Goal: Transaction & Acquisition: Purchase product/service

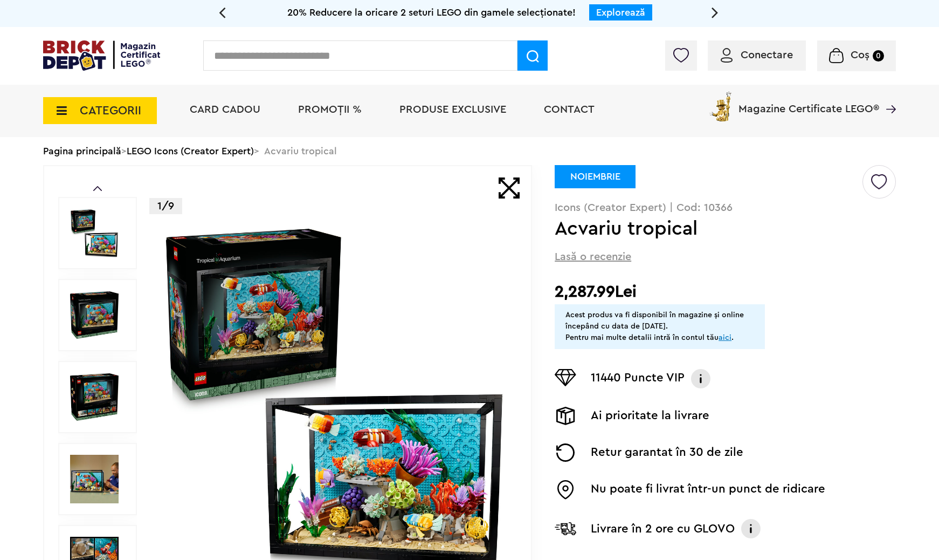
click at [262, 312] on img at bounding box center [334, 396] width 347 height 347
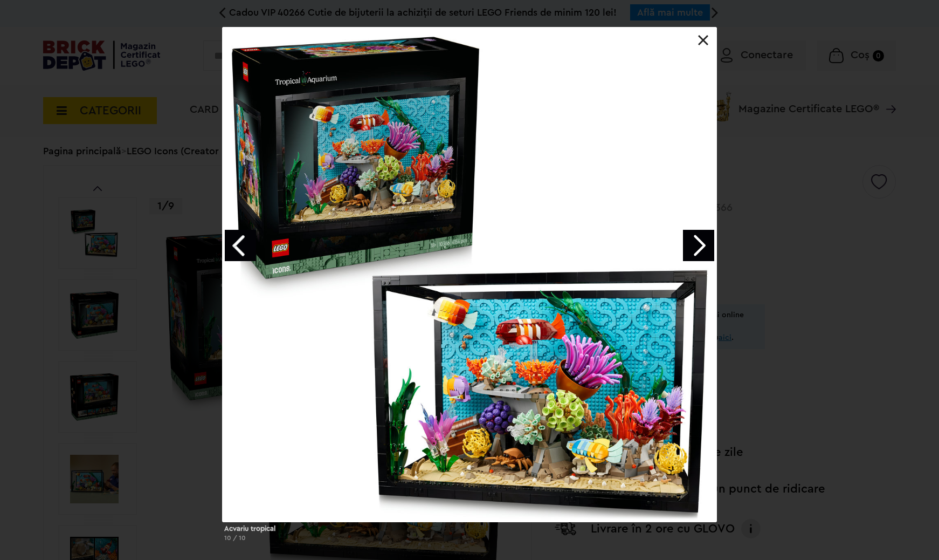
click at [693, 245] on link "Next image" at bounding box center [698, 245] width 31 height 31
click at [803, 259] on div "Acvariu tropical 1 / 10" at bounding box center [469, 288] width 939 height 523
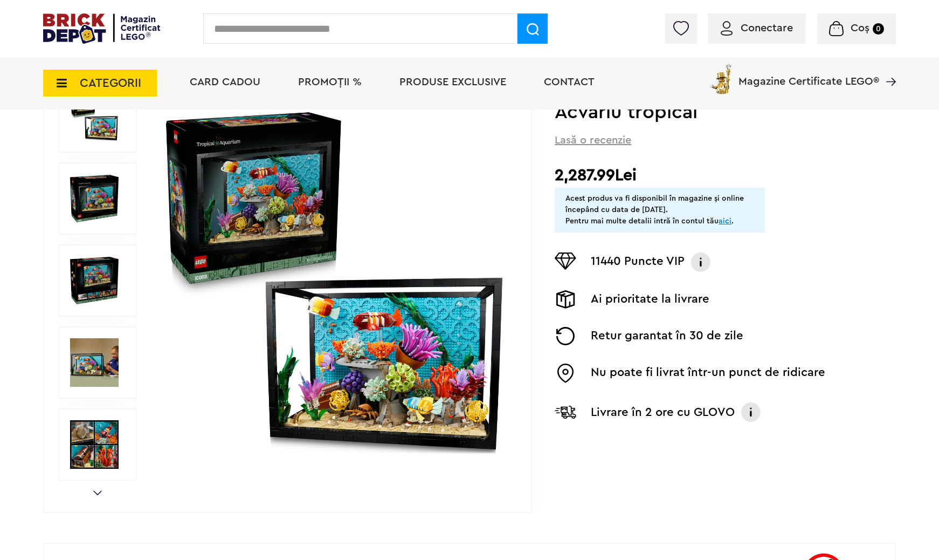
scroll to position [129, 0]
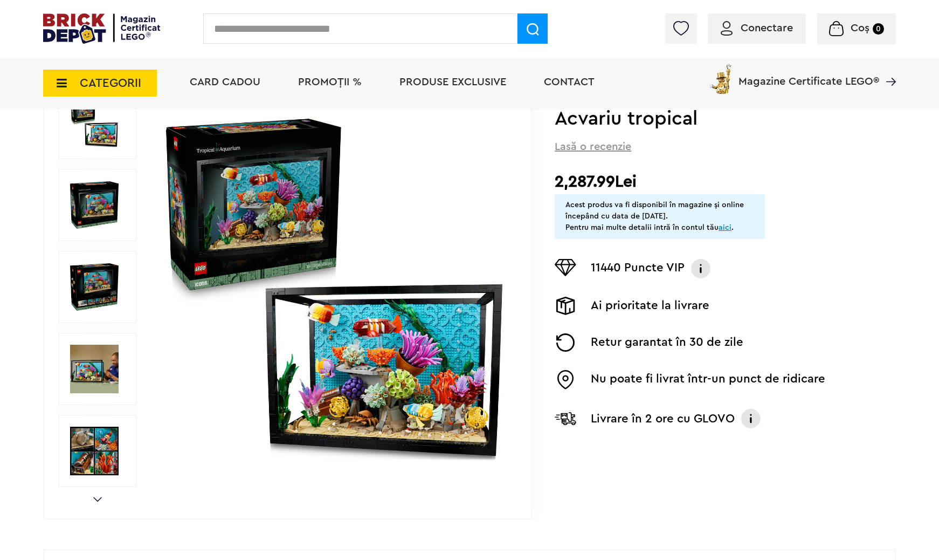
click at [365, 410] on img at bounding box center [334, 286] width 347 height 347
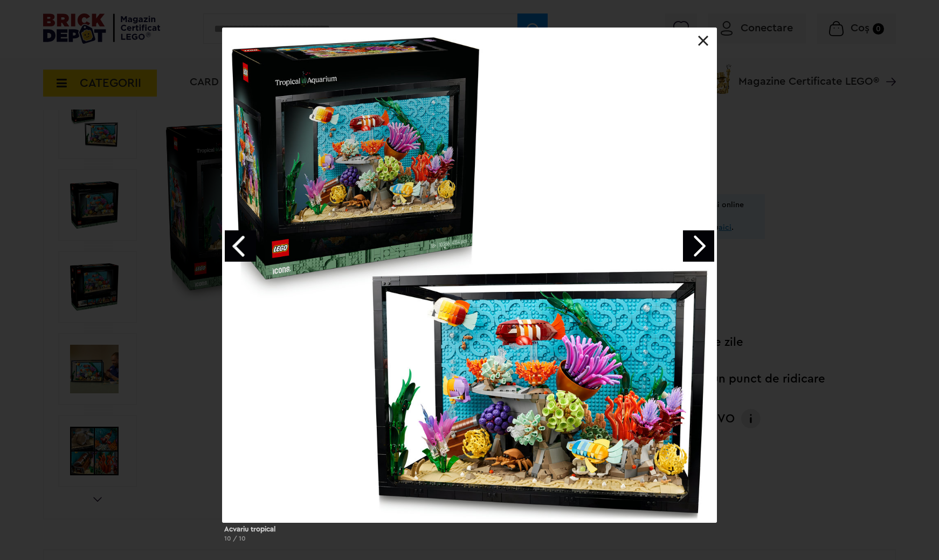
click at [702, 241] on link "Next image" at bounding box center [698, 245] width 31 height 31
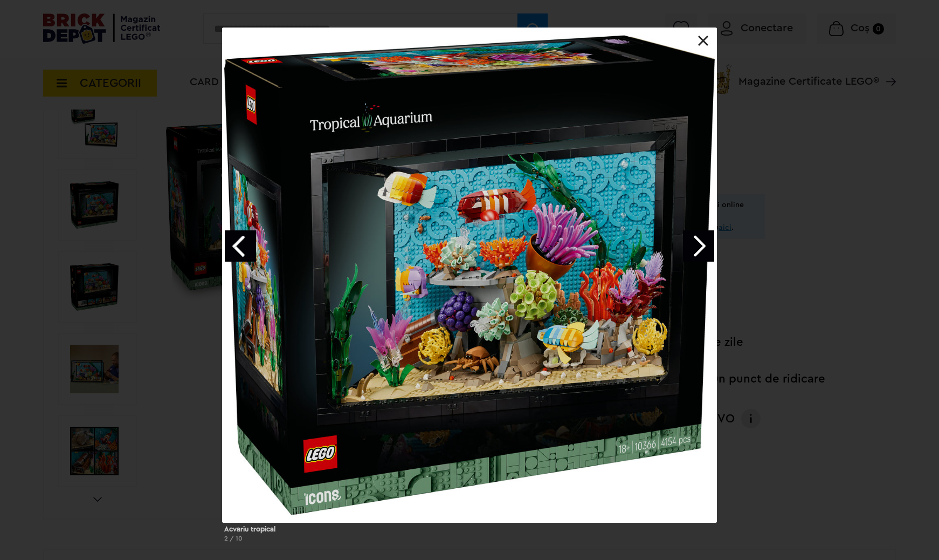
click at [702, 241] on link "Next image" at bounding box center [698, 245] width 31 height 31
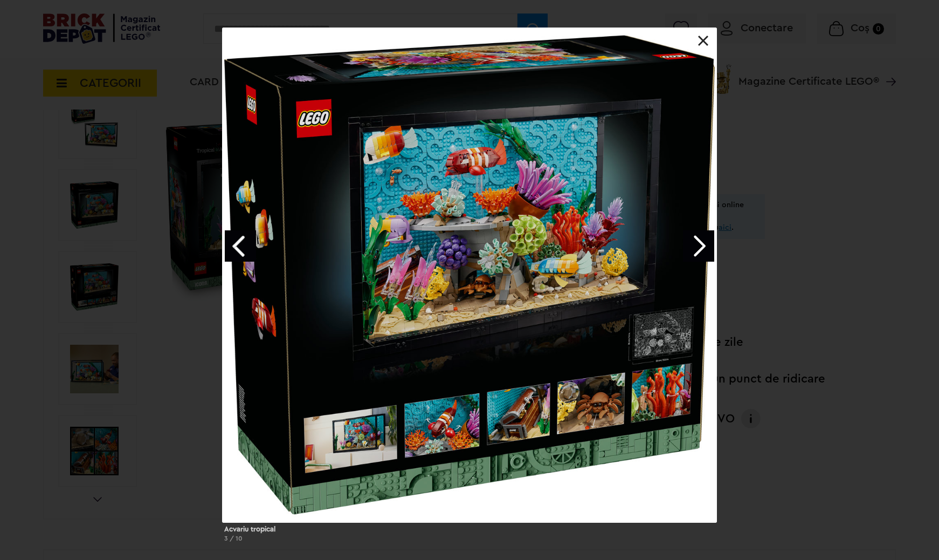
click at [702, 241] on link "Next image" at bounding box center [698, 245] width 31 height 31
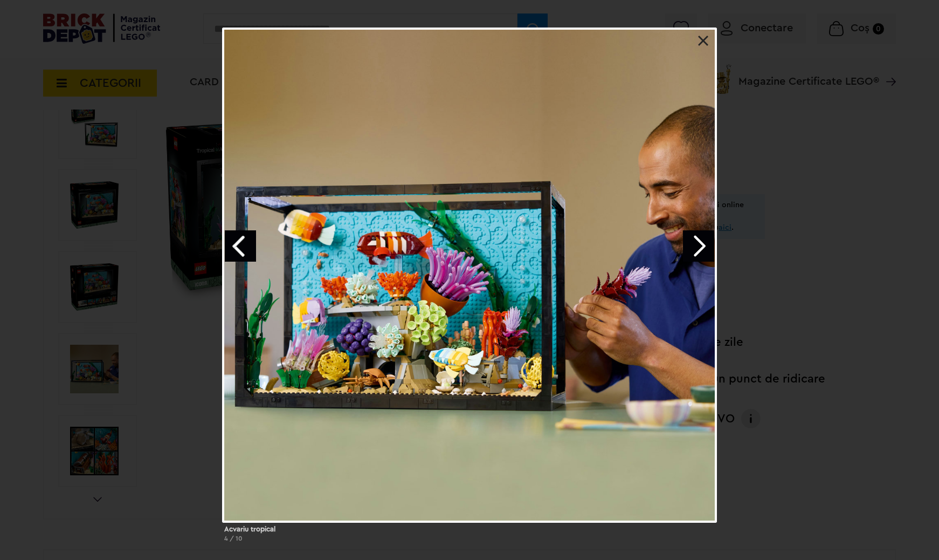
click at [820, 251] on div "Acvariu tropical 4 / 10" at bounding box center [469, 288] width 939 height 523
